Goal: Task Accomplishment & Management: Use online tool/utility

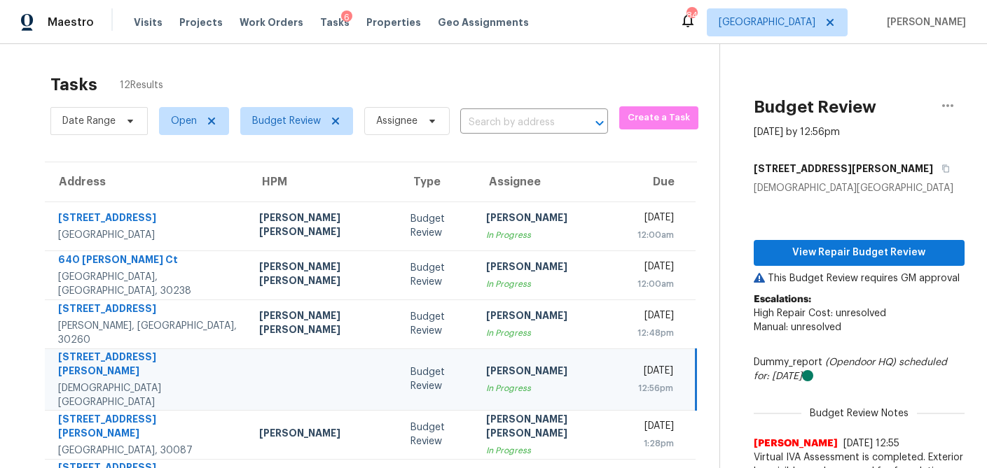
scroll to position [64, 0]
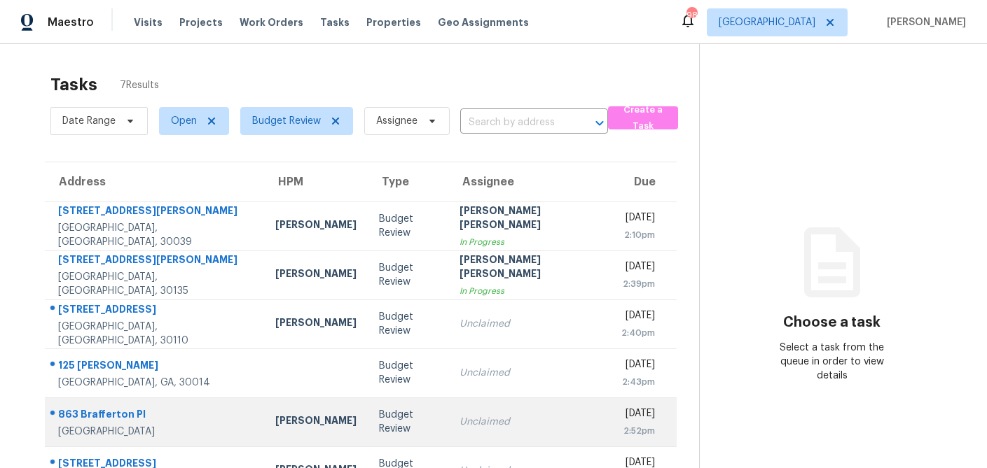
scroll to position [88, 0]
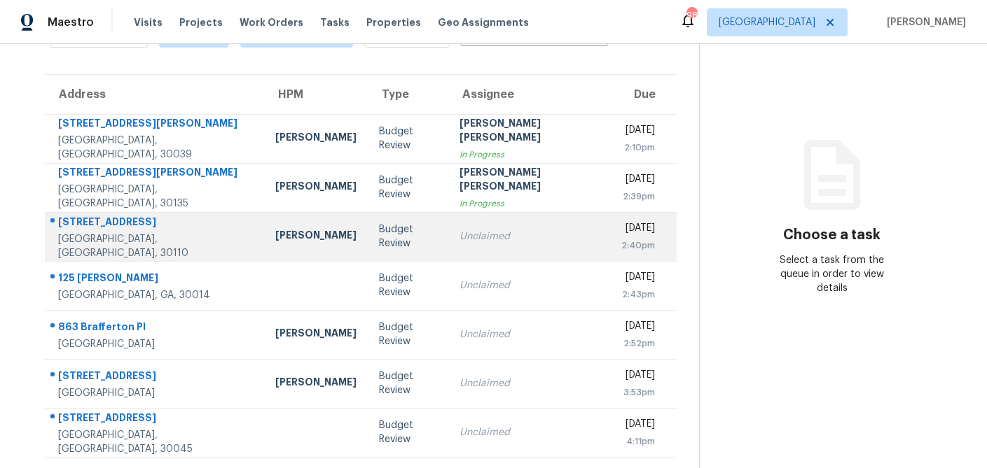
click at [297, 232] on td "[PERSON_NAME]" at bounding box center [316, 236] width 104 height 49
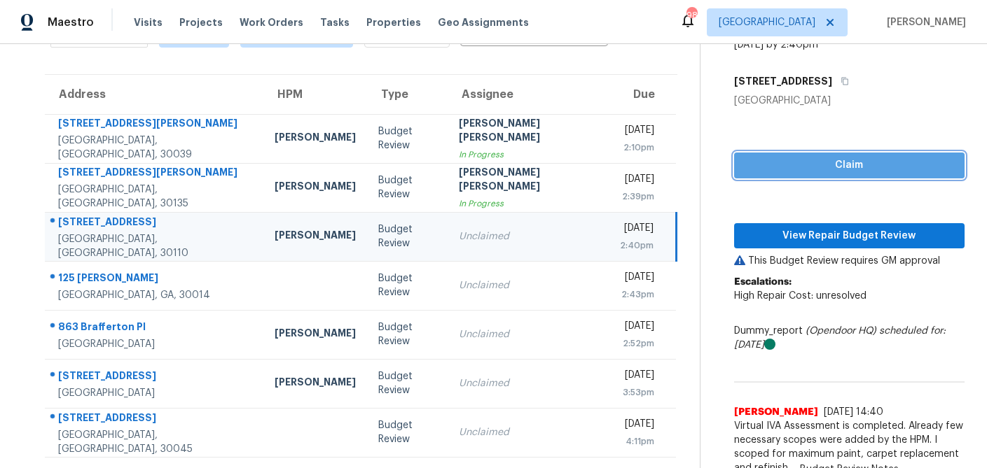
click at [777, 174] on button "Claim" at bounding box center [849, 166] width 230 height 26
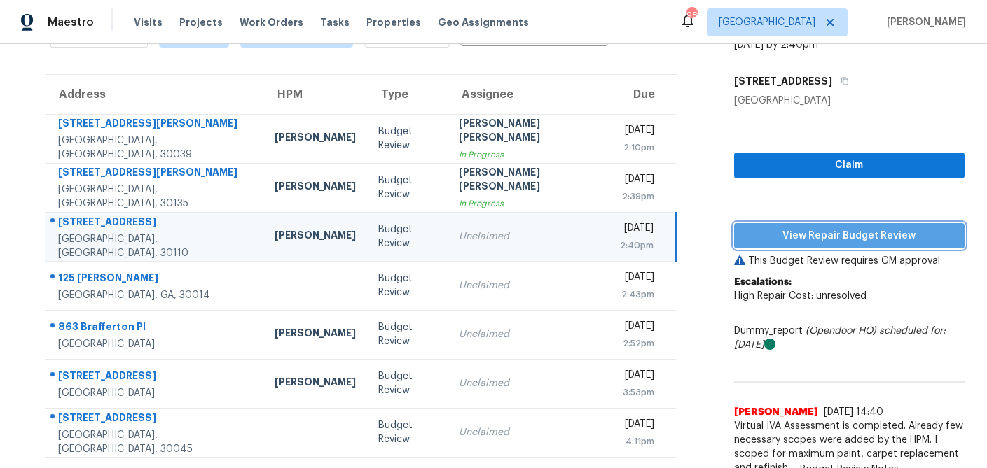
click at [774, 236] on span "View Repair Budget Review" at bounding box center [849, 237] width 208 height 18
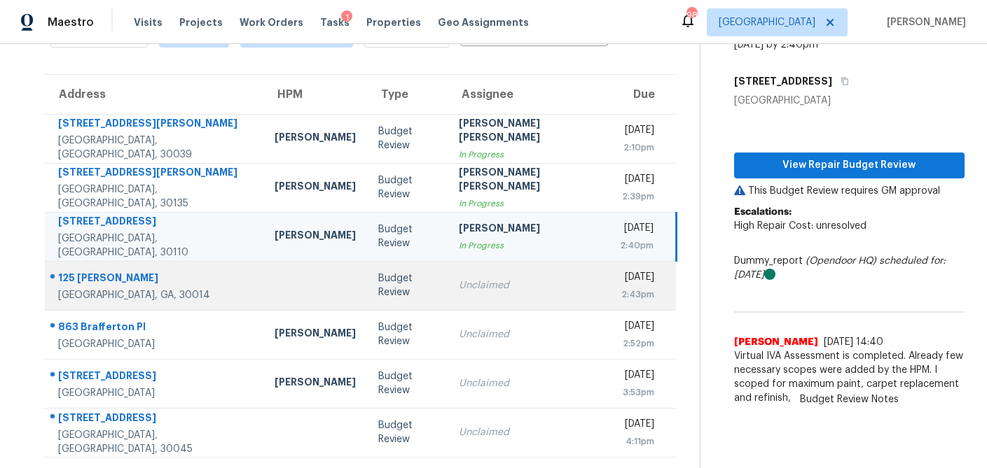
click at [447, 296] on td "Unclaimed" at bounding box center [527, 285] width 161 height 49
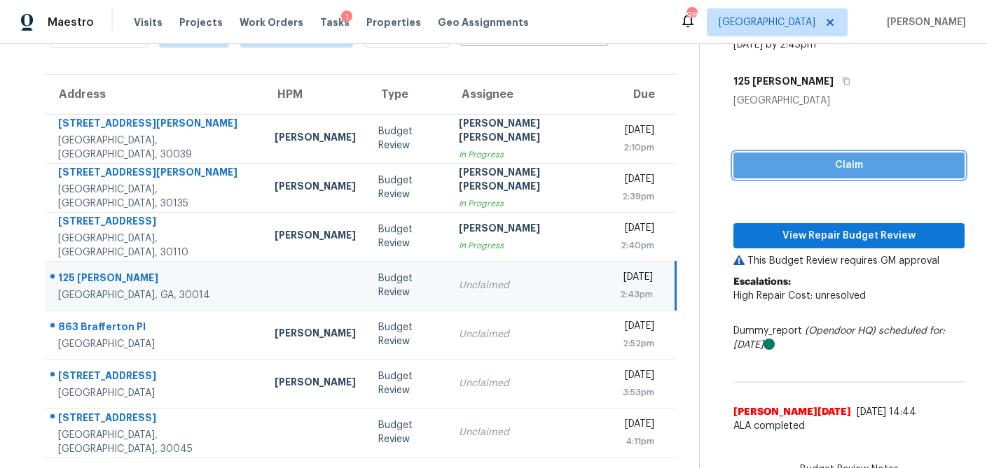
click at [800, 169] on span "Claim" at bounding box center [848, 166] width 209 height 18
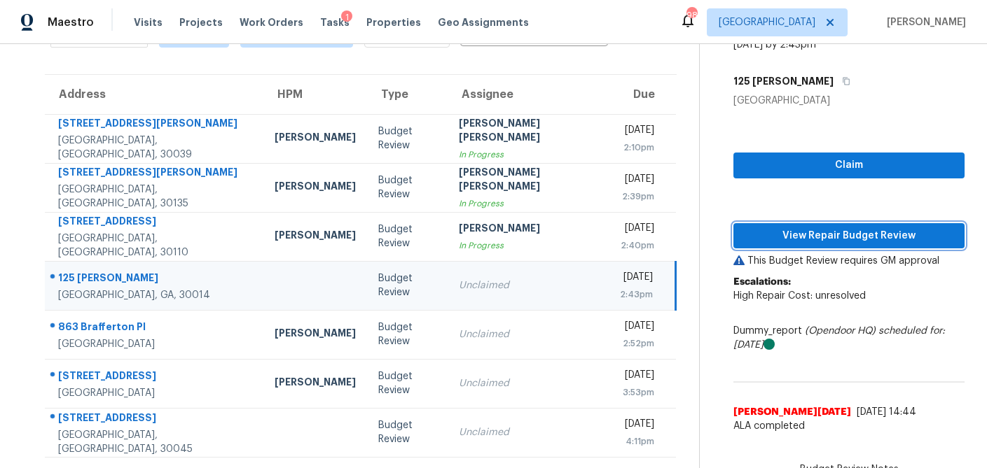
click at [780, 235] on span "View Repair Budget Review" at bounding box center [848, 237] width 209 height 18
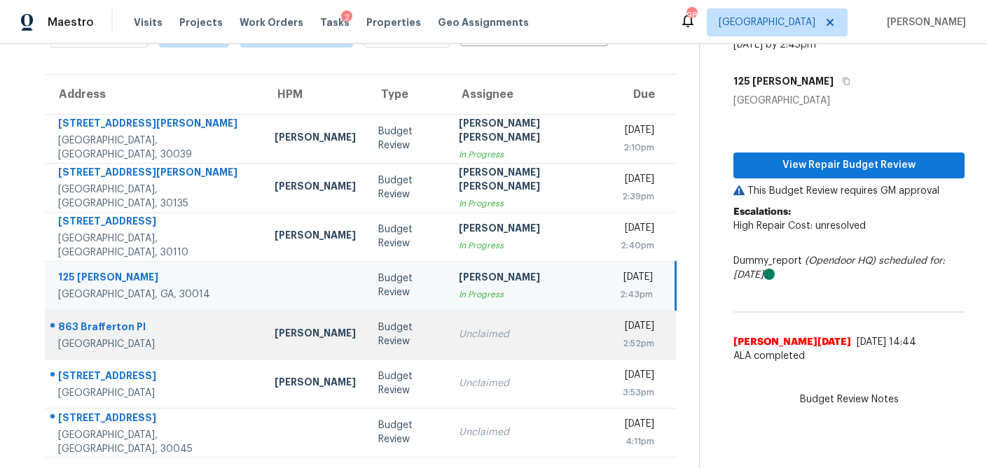
click at [460, 348] on td "Unclaimed" at bounding box center [527, 334] width 161 height 49
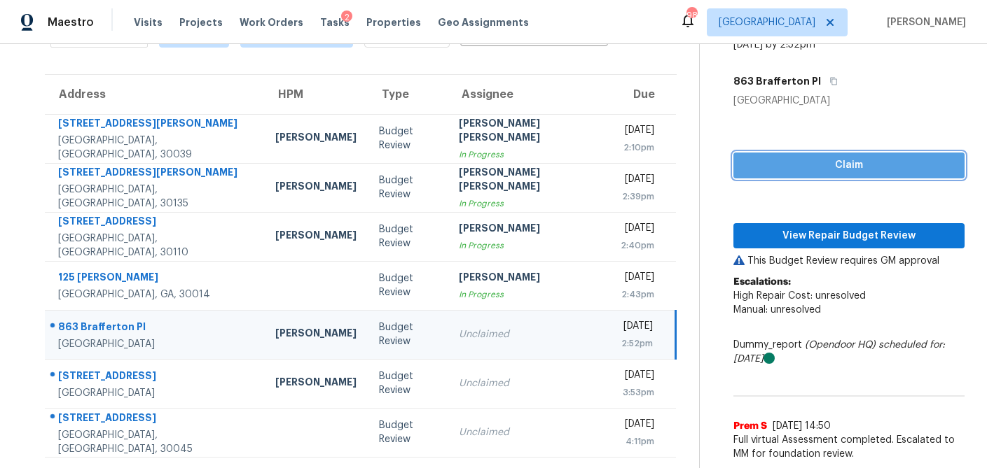
drag, startPoint x: 792, startPoint y: 170, endPoint x: 779, endPoint y: 193, distance: 26.7
click at [792, 170] on span "Claim" at bounding box center [848, 166] width 209 height 18
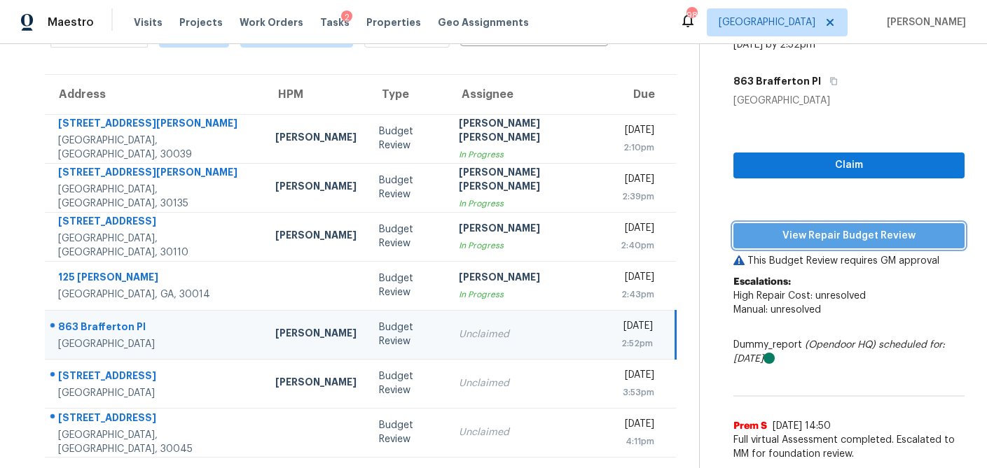
click at [770, 234] on span "View Repair Budget Review" at bounding box center [848, 237] width 209 height 18
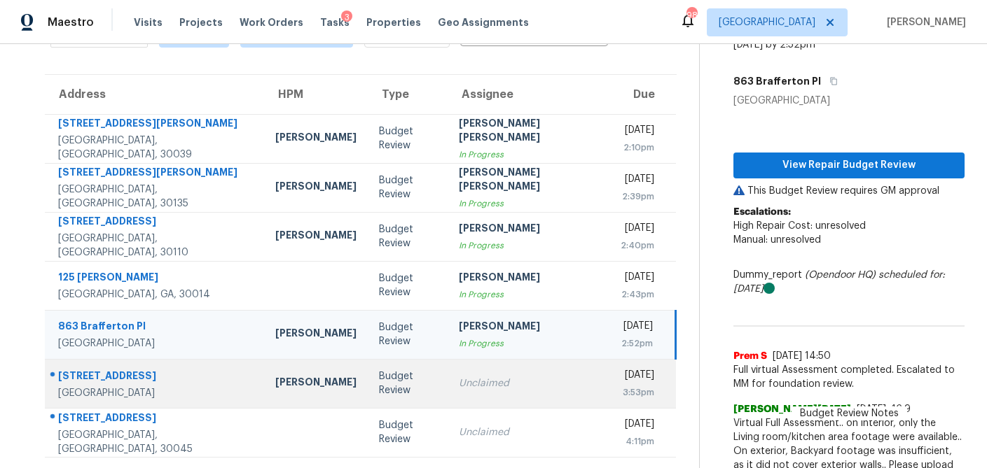
click at [459, 385] on div "Unclaimed" at bounding box center [528, 384] width 139 height 14
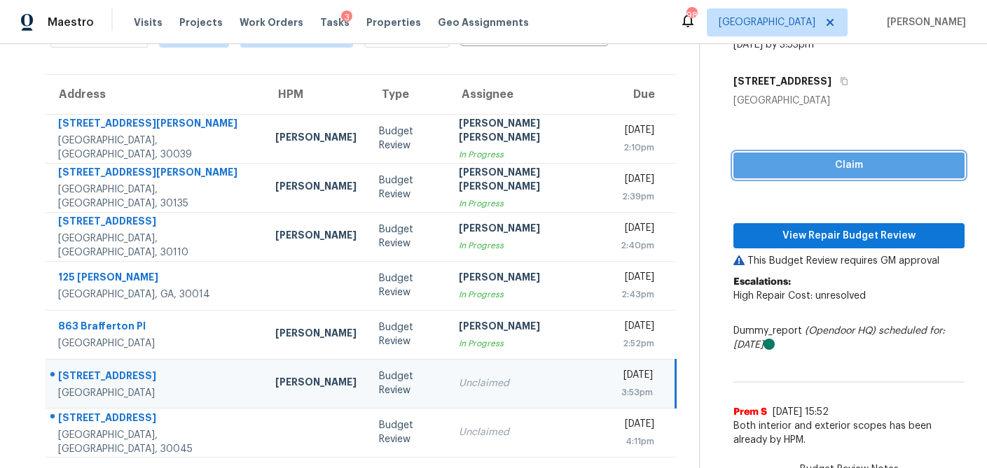
drag, startPoint x: 828, startPoint y: 169, endPoint x: 809, endPoint y: 216, distance: 51.2
click at [828, 169] on span "Claim" at bounding box center [848, 166] width 209 height 18
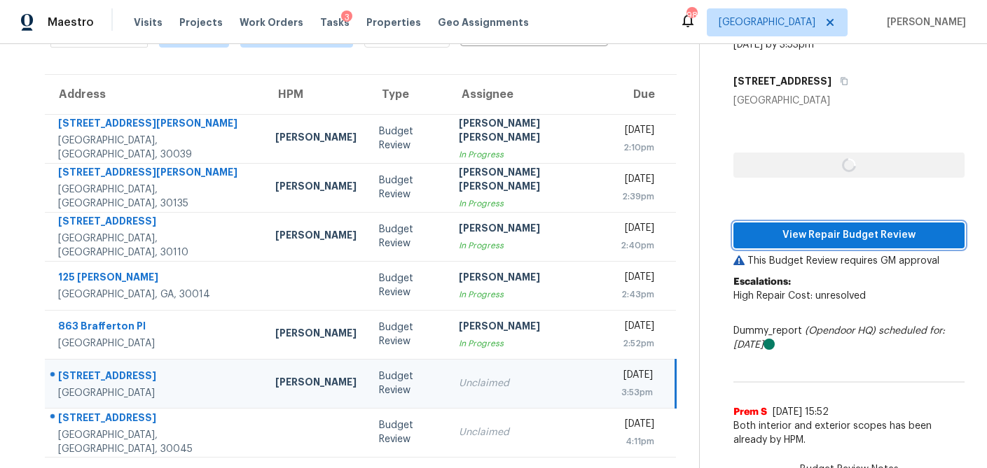
click at [804, 237] on span "View Repair Budget Review" at bounding box center [848, 236] width 209 height 18
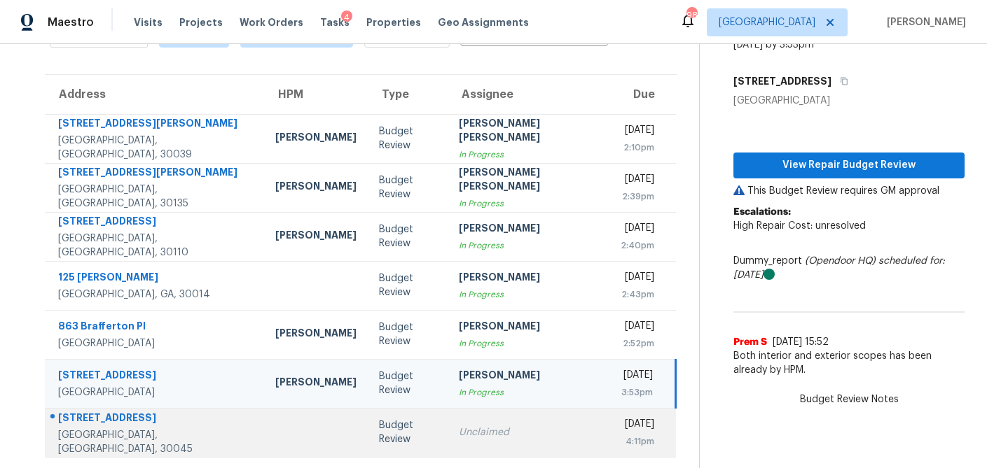
click at [459, 437] on div "Unclaimed" at bounding box center [528, 433] width 139 height 14
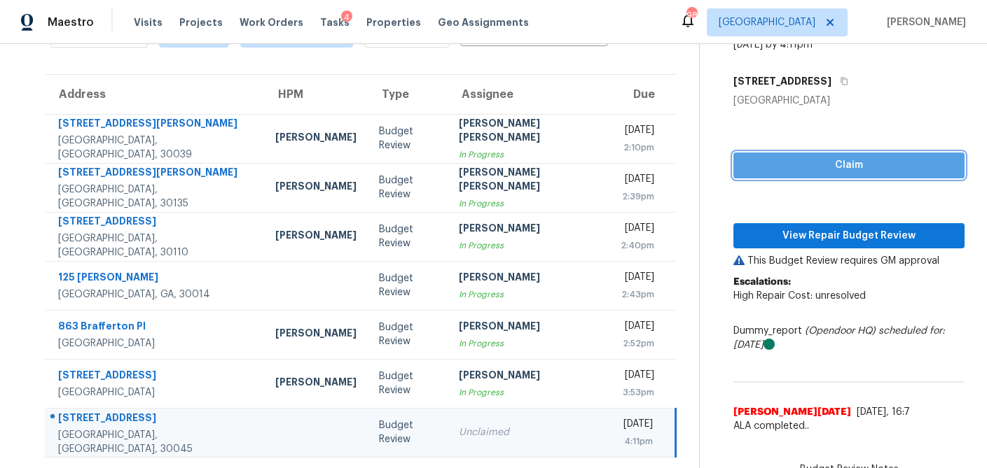
click at [848, 169] on span "Claim" at bounding box center [848, 166] width 209 height 18
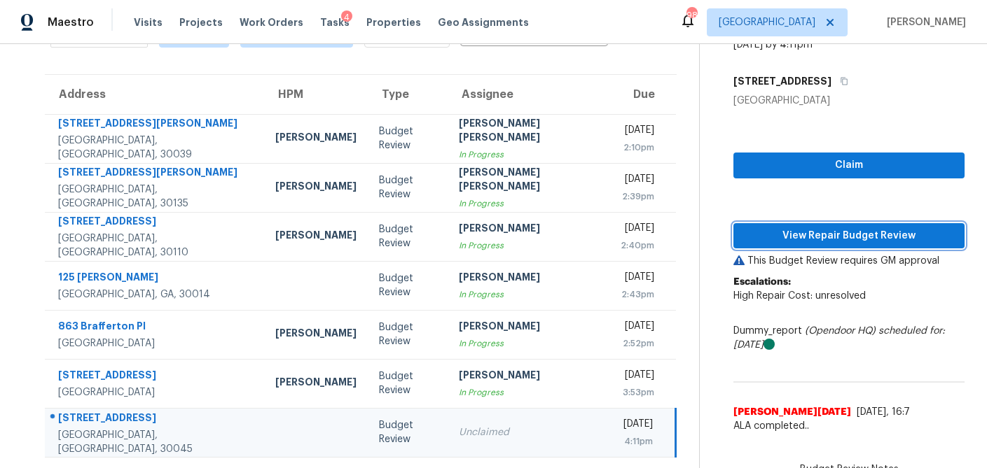
click at [811, 239] on span "View Repair Budget Review" at bounding box center [848, 237] width 209 height 18
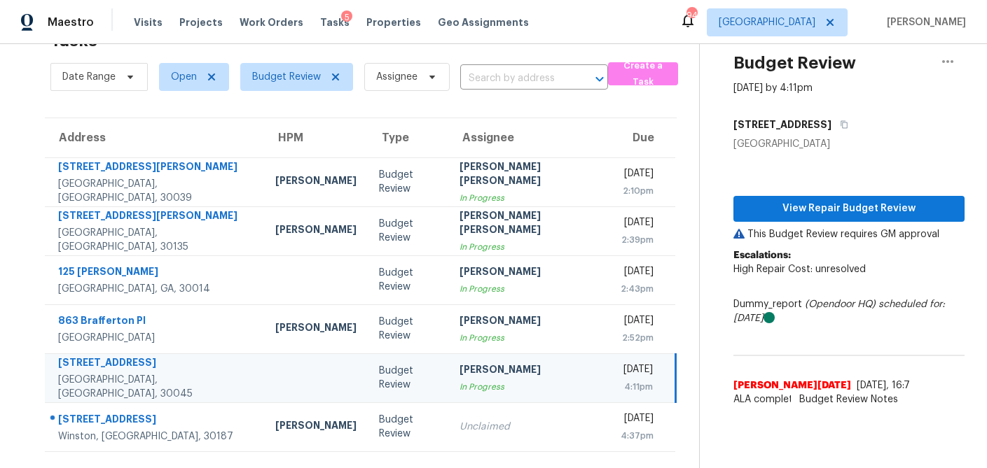
scroll to position [44, 0]
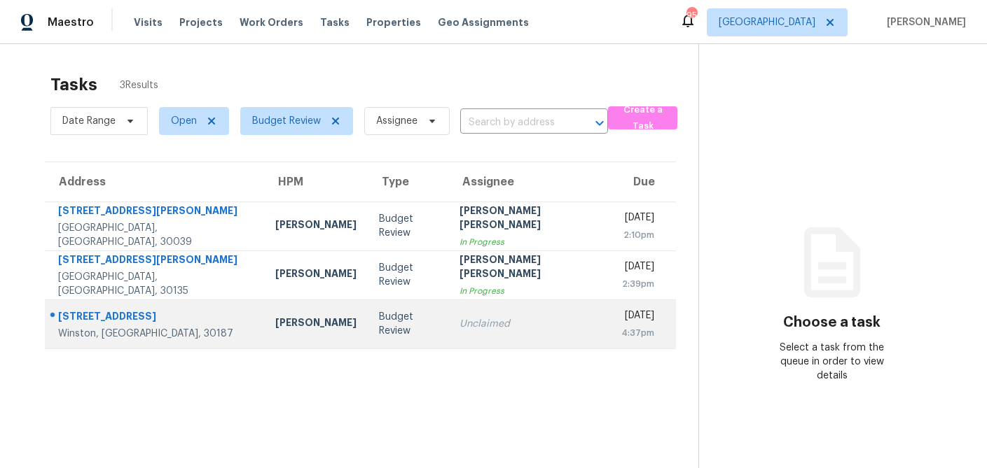
click at [379, 326] on div "Budget Review" at bounding box center [408, 324] width 58 height 28
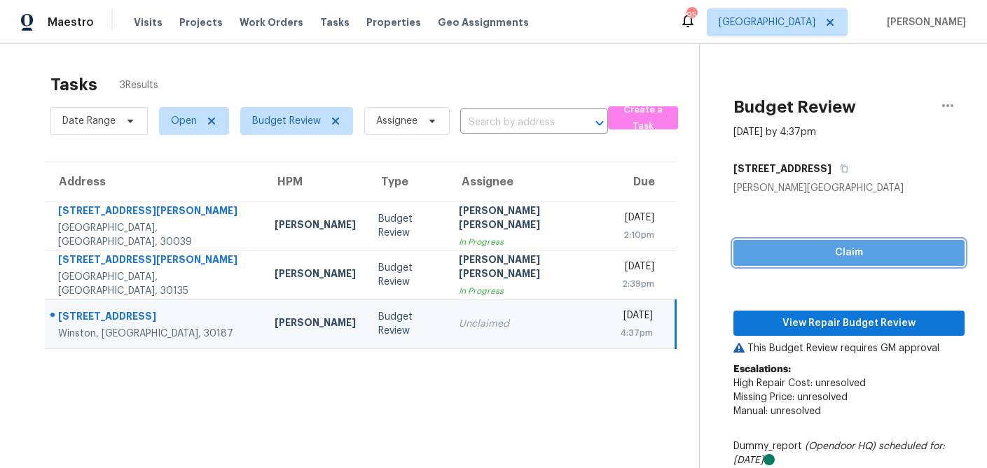
click at [801, 260] on span "Claim" at bounding box center [848, 253] width 209 height 18
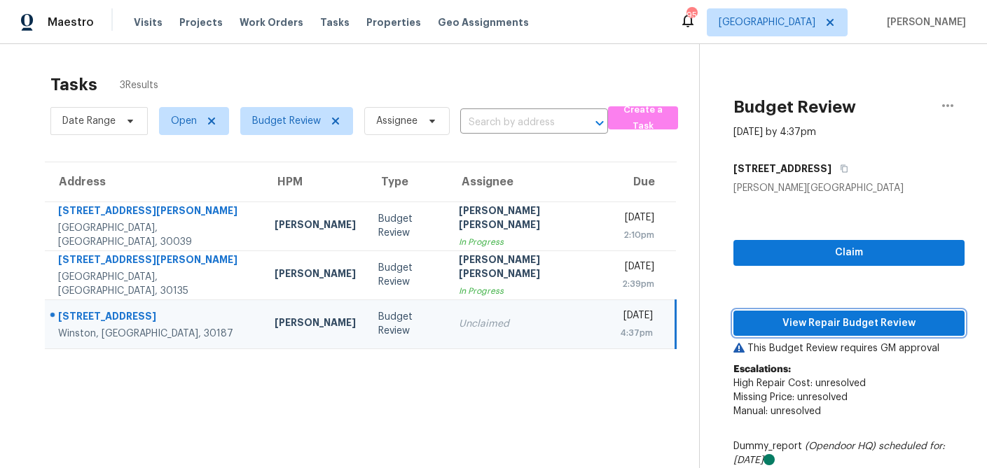
click at [756, 327] on span "View Repair Budget Review" at bounding box center [848, 324] width 209 height 18
